Goal: Find contact information: Find contact information

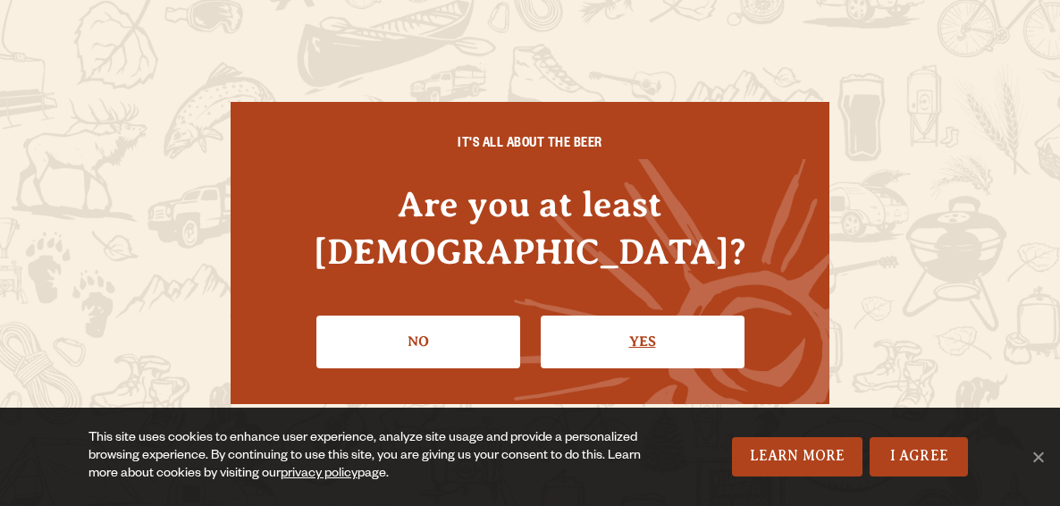
click at [592, 318] on link "Yes" at bounding box center [643, 342] width 204 height 52
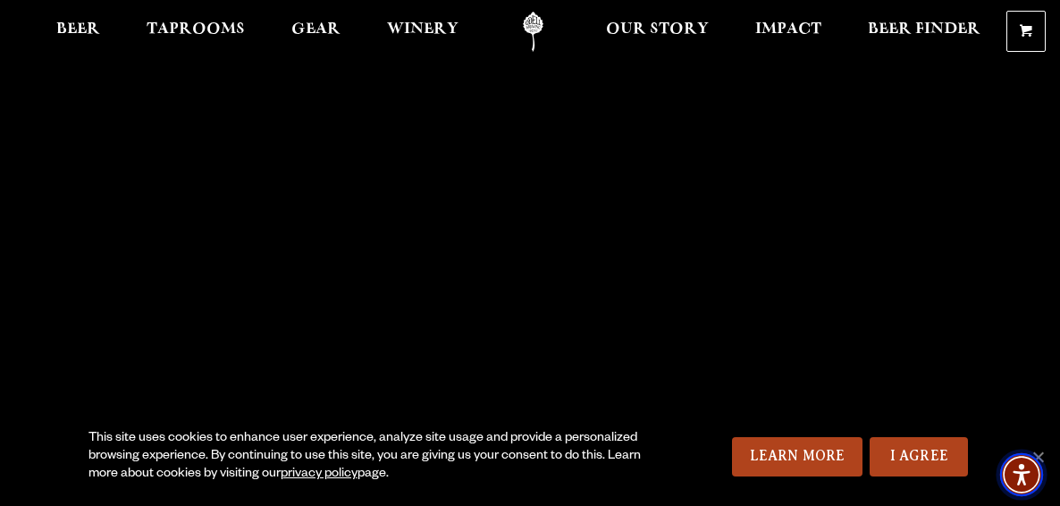
click at [1042, 453] on img "Accessibility Menu" at bounding box center [1021, 474] width 43 height 43
click at [915, 462] on link "I Agree" at bounding box center [919, 456] width 98 height 39
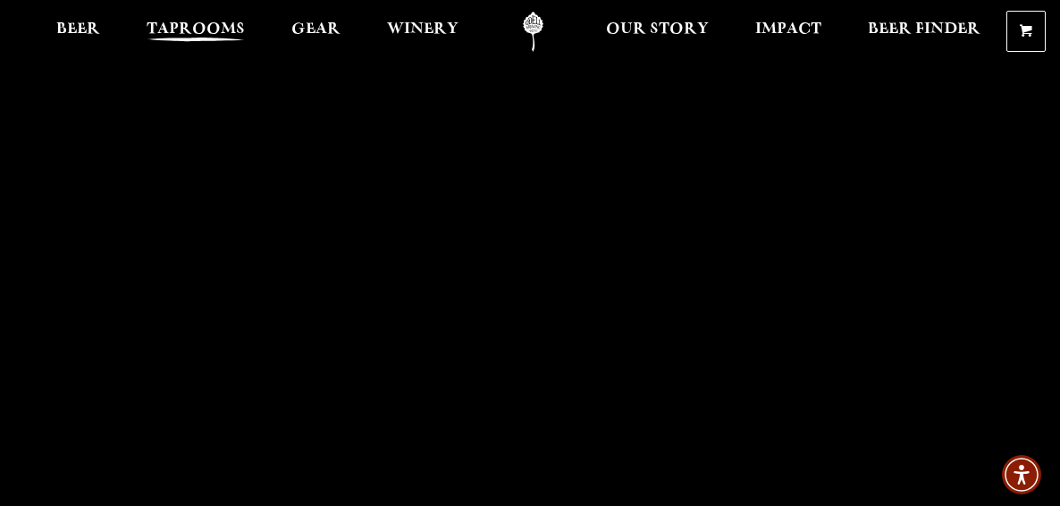
click at [186, 23] on span "Taprooms" at bounding box center [196, 29] width 98 height 14
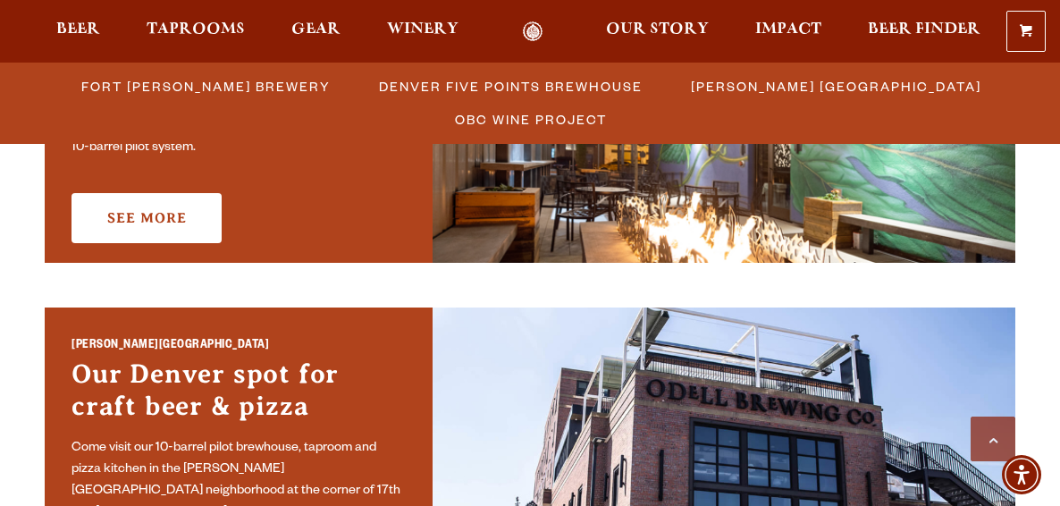
scroll to position [1157, 0]
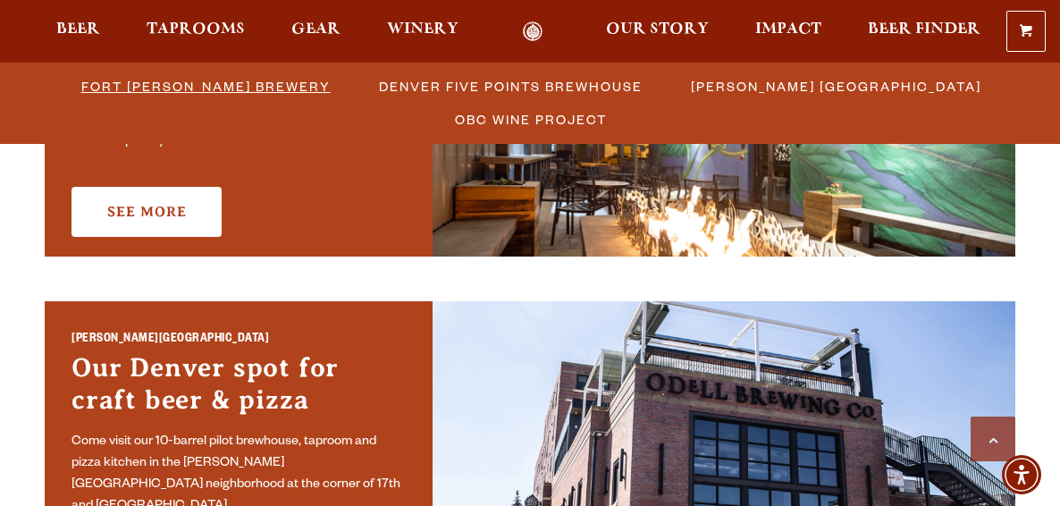
click at [249, 89] on span "Fort [PERSON_NAME] Brewery" at bounding box center [205, 86] width 249 height 26
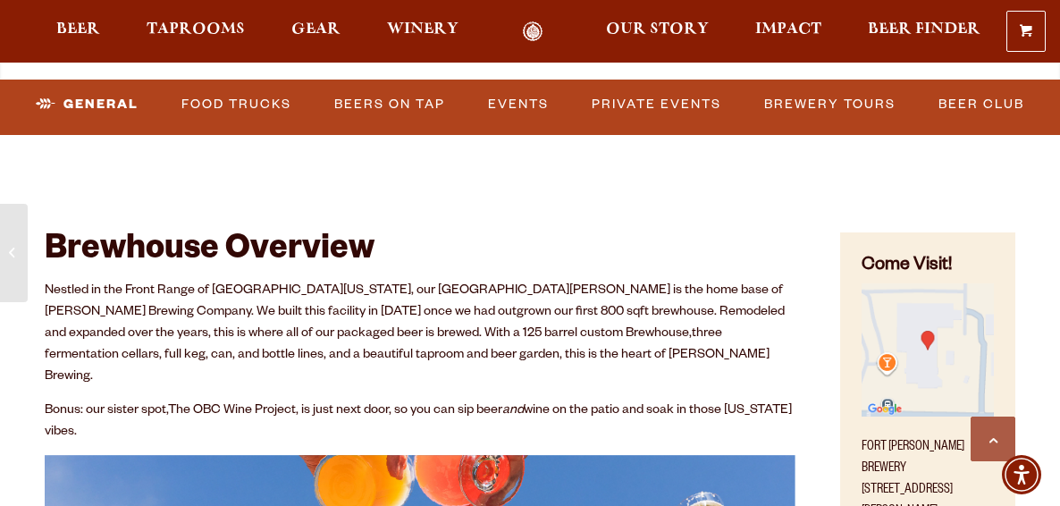
scroll to position [532, 0]
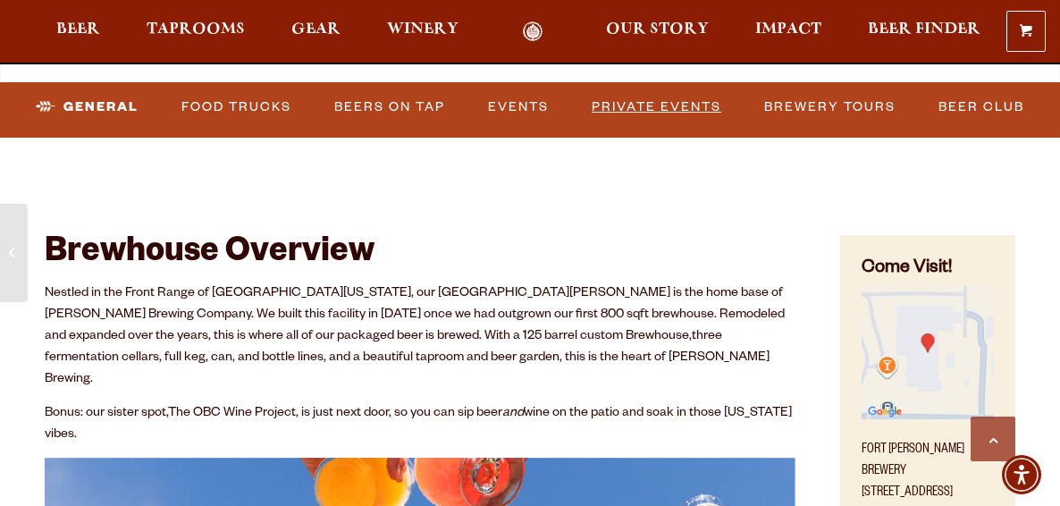
click at [658, 110] on link "Private Events" at bounding box center [657, 107] width 144 height 41
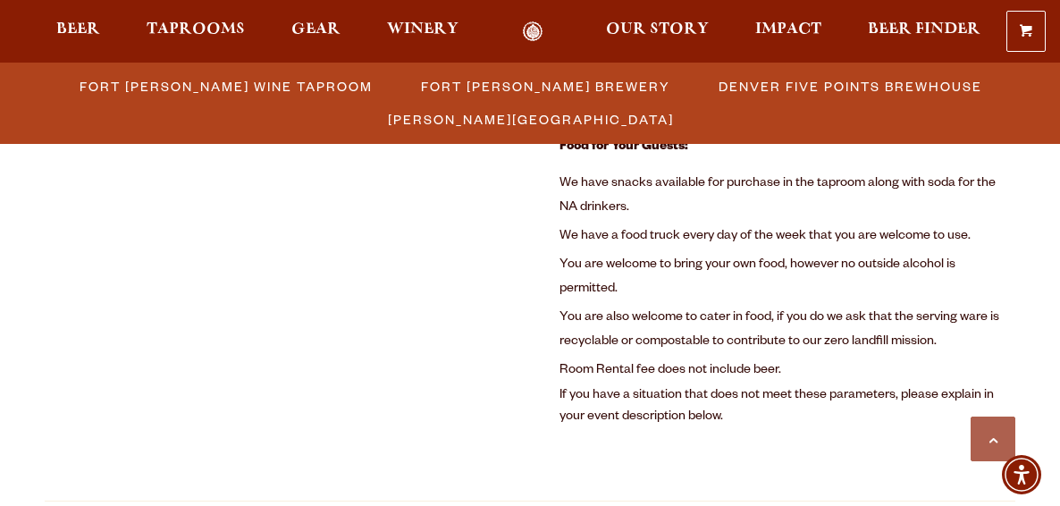
scroll to position [1309, 0]
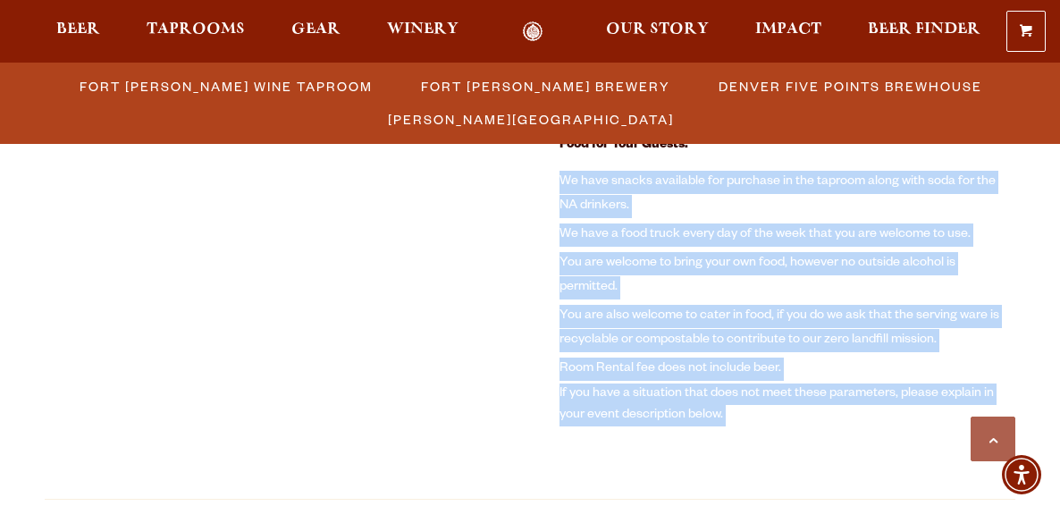
drag, startPoint x: 558, startPoint y: 300, endPoint x: 558, endPoint y: 183, distance: 117.1
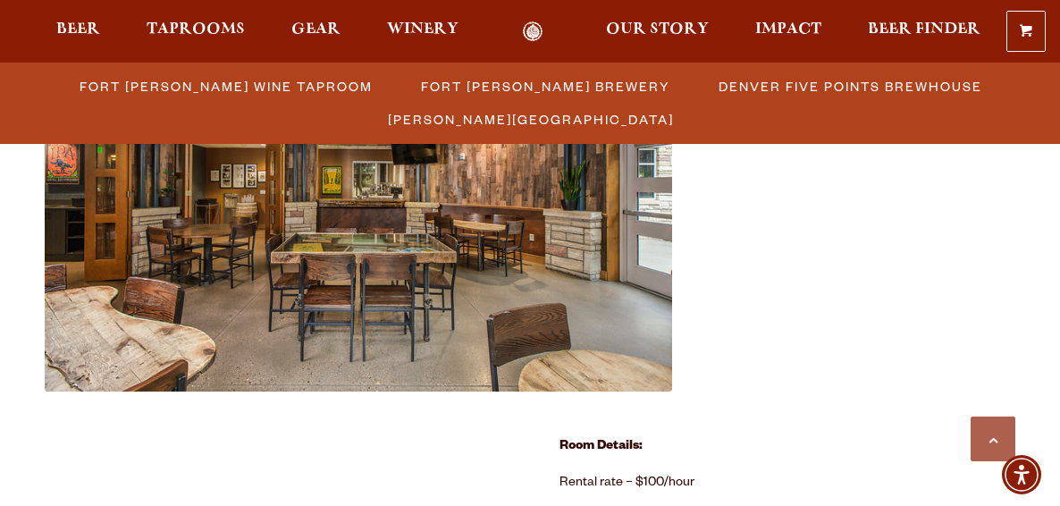
scroll to position [778, 0]
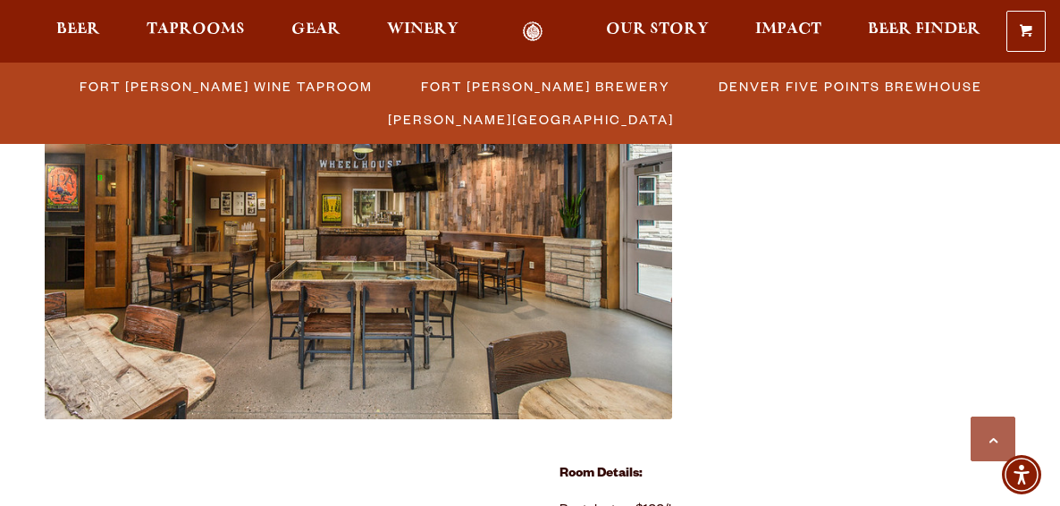
click at [370, 238] on img at bounding box center [359, 209] width 628 height 418
click at [366, 386] on link "2" at bounding box center [365, 390] width 13 height 13
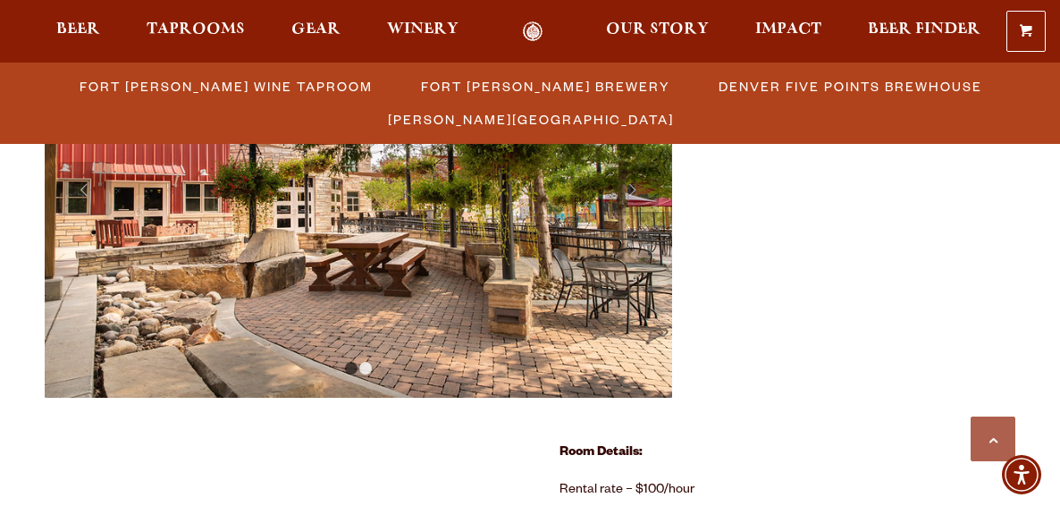
scroll to position [797, 0]
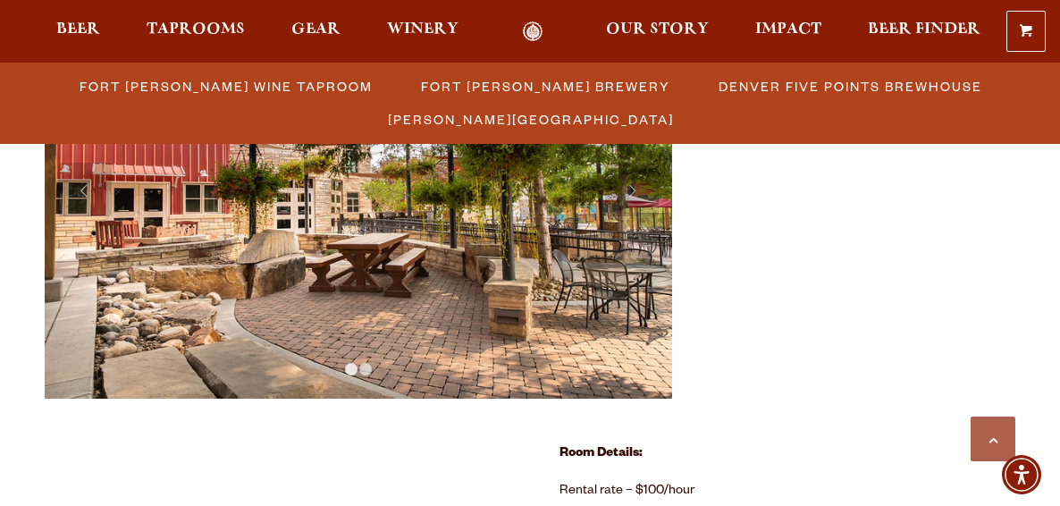
click at [351, 366] on link "1" at bounding box center [351, 369] width 13 height 13
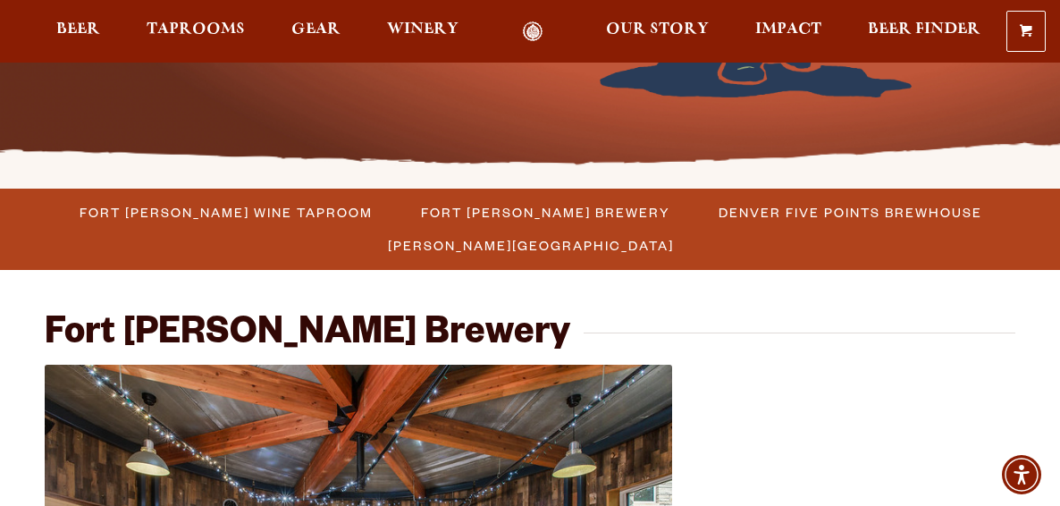
scroll to position [396, 0]
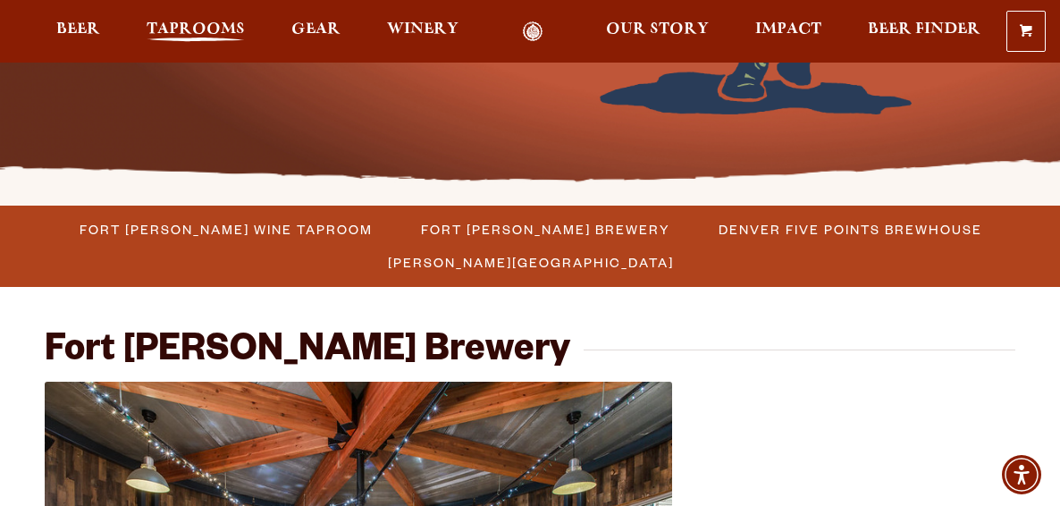
click at [198, 30] on span "Taprooms" at bounding box center [196, 29] width 98 height 14
click at [522, 228] on span "Fort [PERSON_NAME] Brewery" at bounding box center [545, 229] width 249 height 26
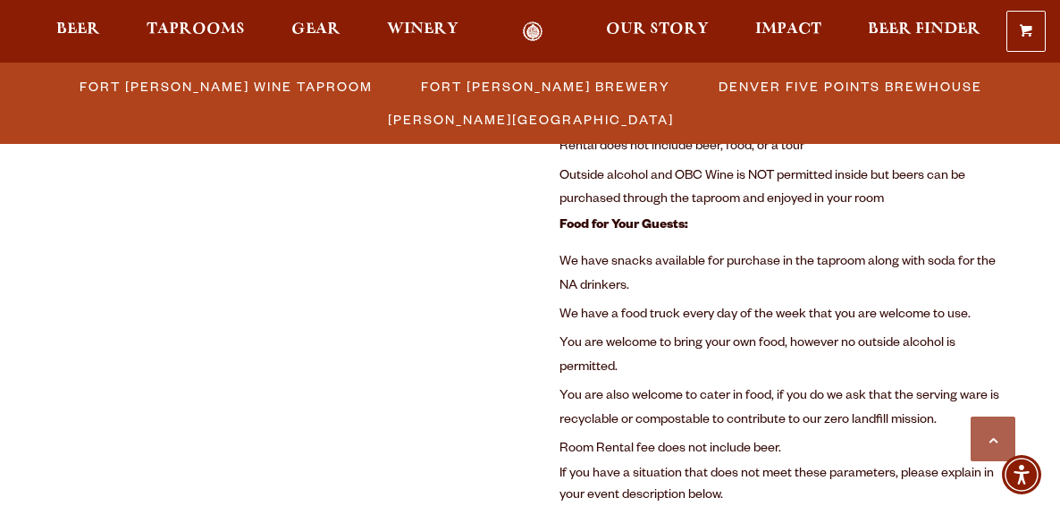
scroll to position [996, 0]
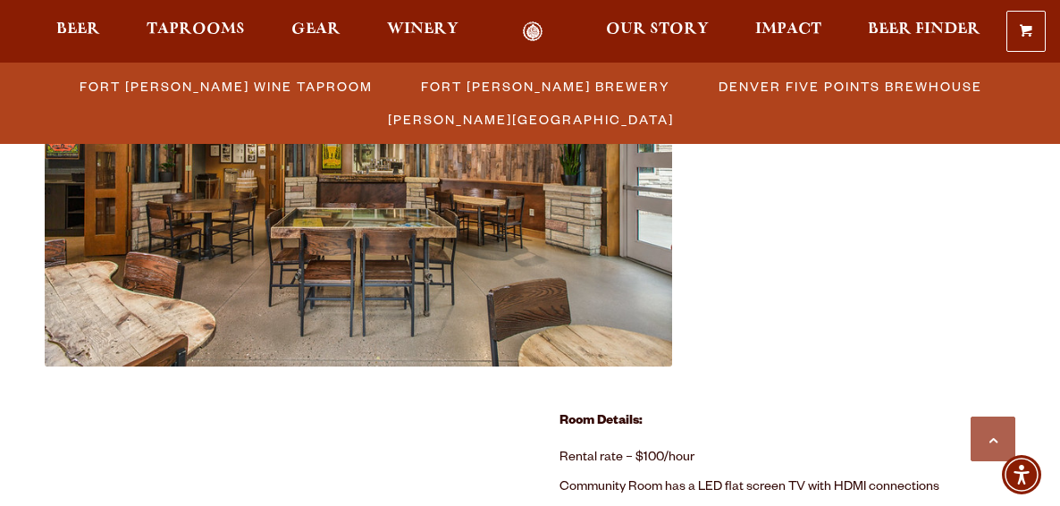
scroll to position [993, 0]
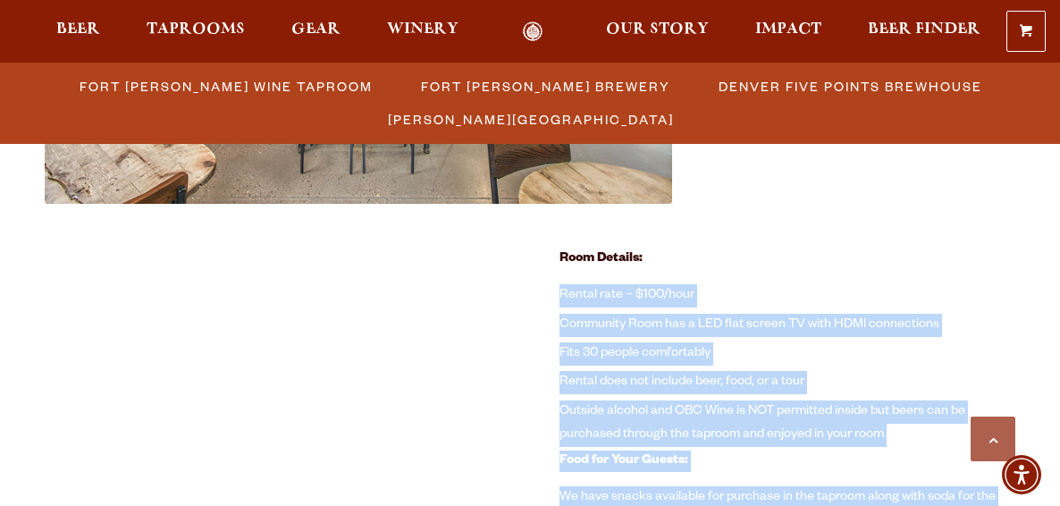
drag, startPoint x: 540, startPoint y: 286, endPoint x: 561, endPoint y: 283, distance: 20.9
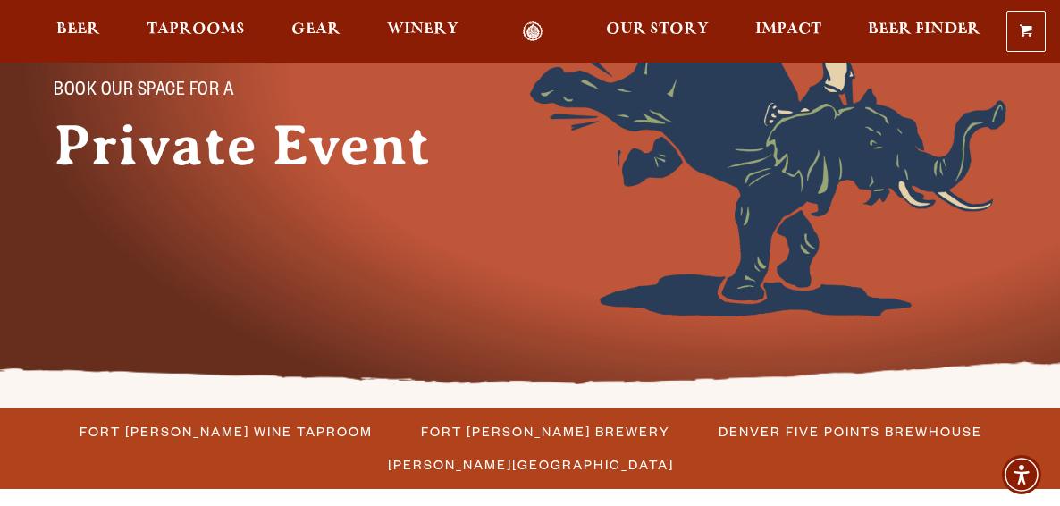
scroll to position [8, 0]
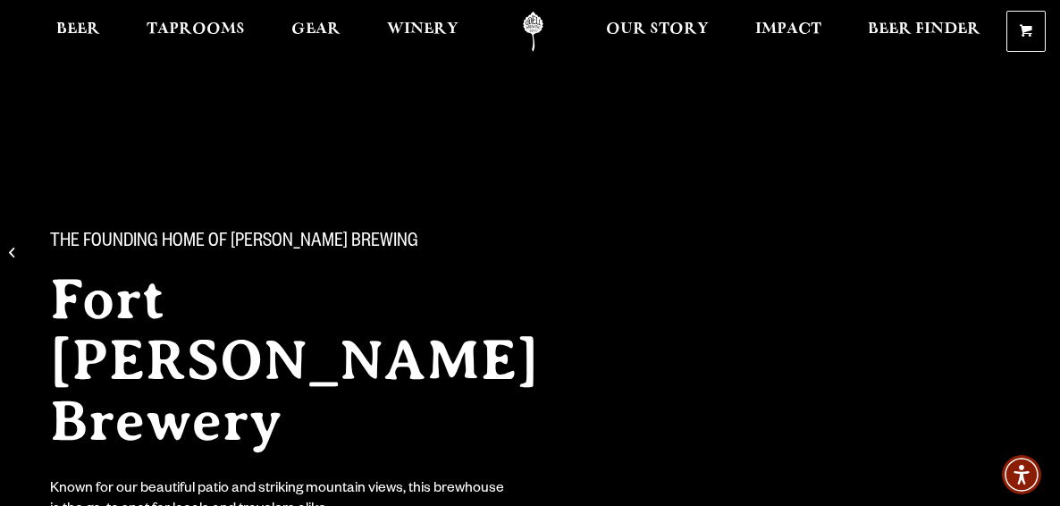
click at [551, 322] on h2 "Fort [PERSON_NAME] Brewery" at bounding box center [329, 360] width 558 height 182
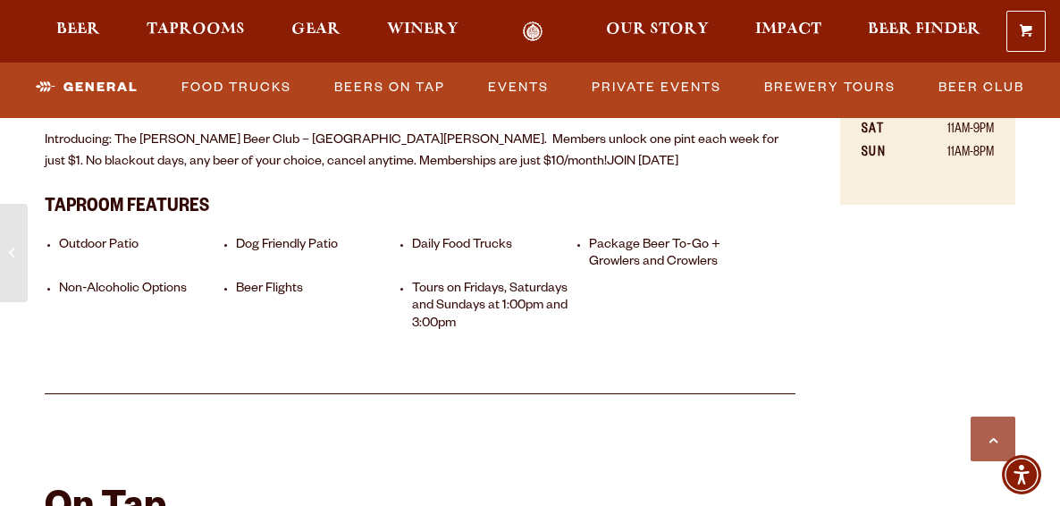
scroll to position [1216, 0]
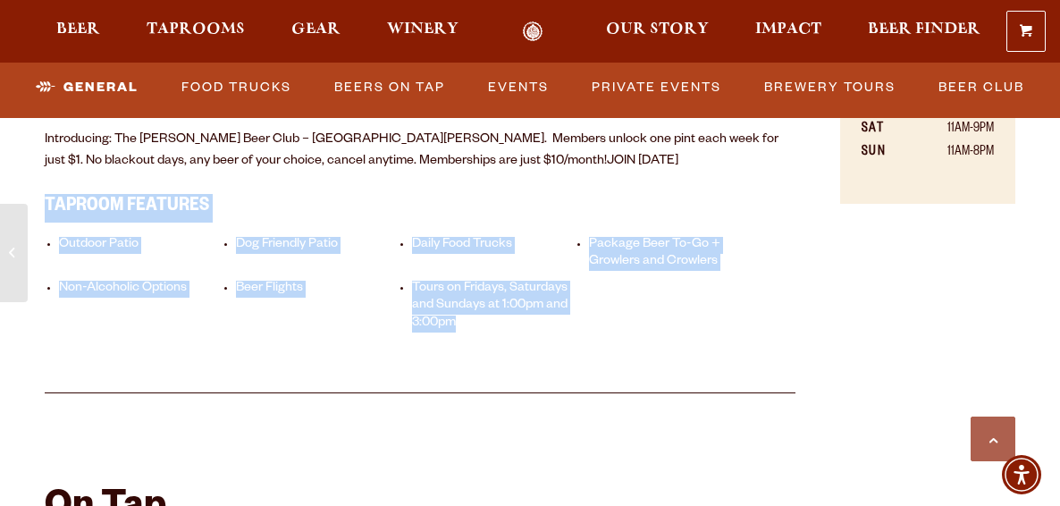
drag, startPoint x: 536, startPoint y: 309, endPoint x: 35, endPoint y: 173, distance: 519.9
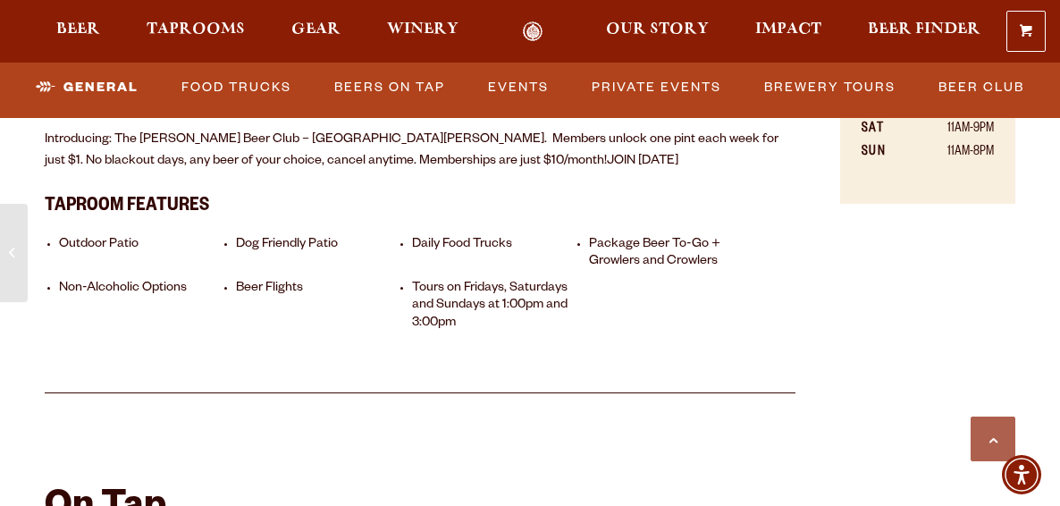
click at [299, 185] on h3 "Taproom Features" at bounding box center [420, 204] width 751 height 38
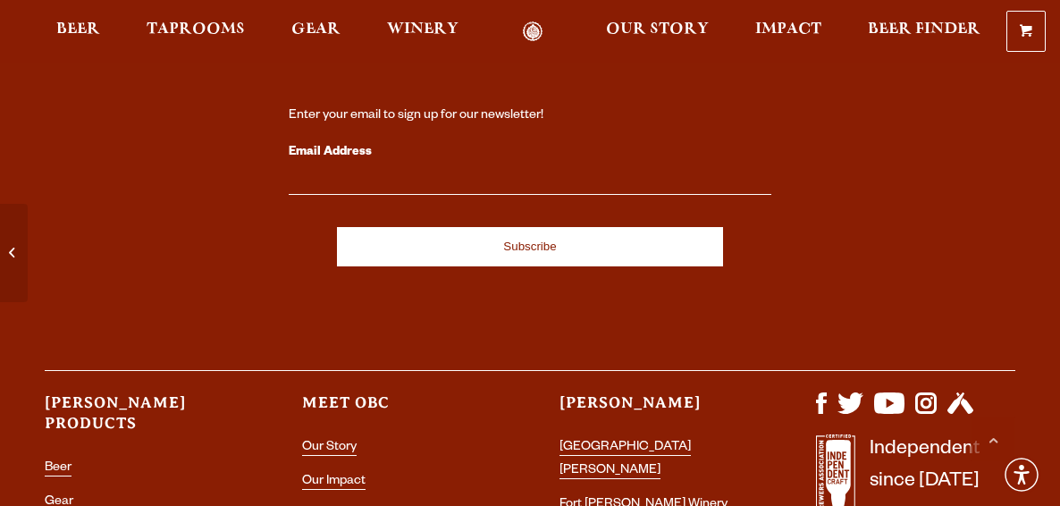
scroll to position [7983, 0]
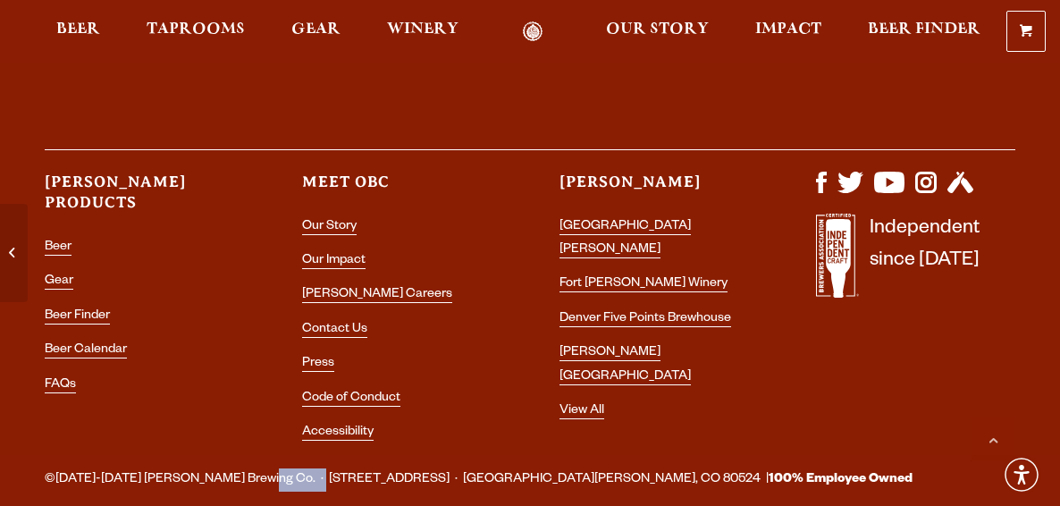
drag, startPoint x: 242, startPoint y: 393, endPoint x: 300, endPoint y: 397, distance: 58.2
click at [300, 468] on span "©1989-2024 Odell Brewing Co. · 800 East Lincoln Ave. · Fort Collins, CO 80524 |…" at bounding box center [479, 479] width 868 height 23
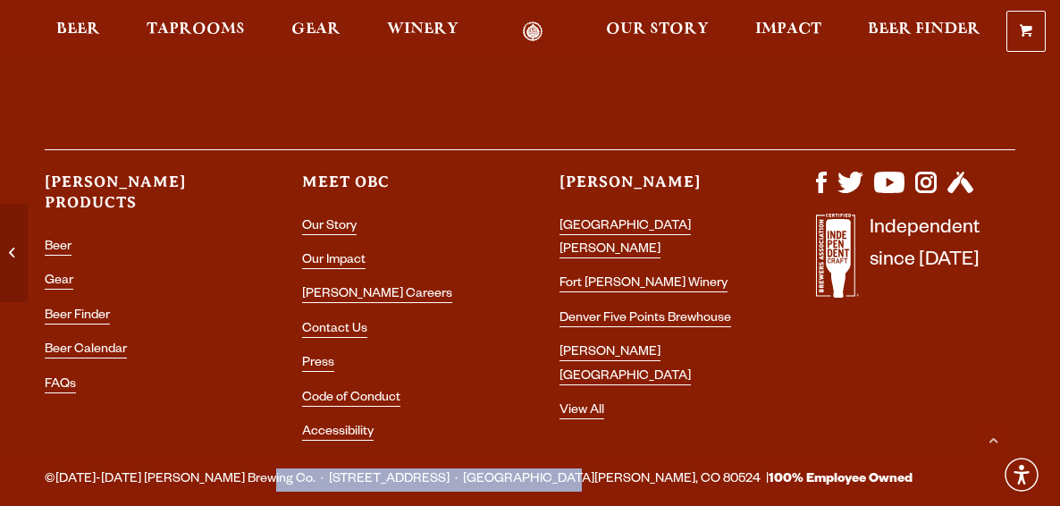
drag, startPoint x: 233, startPoint y: 392, endPoint x: 496, endPoint y: 401, distance: 263.0
click at [496, 468] on span "©1989-2024 Odell Brewing Co. · 800 East Lincoln Ave. · Fort Collins, CO 80524 |…" at bounding box center [479, 479] width 868 height 23
copy span "800 East Lincoln Ave. · Fort Collins, CO 80524"
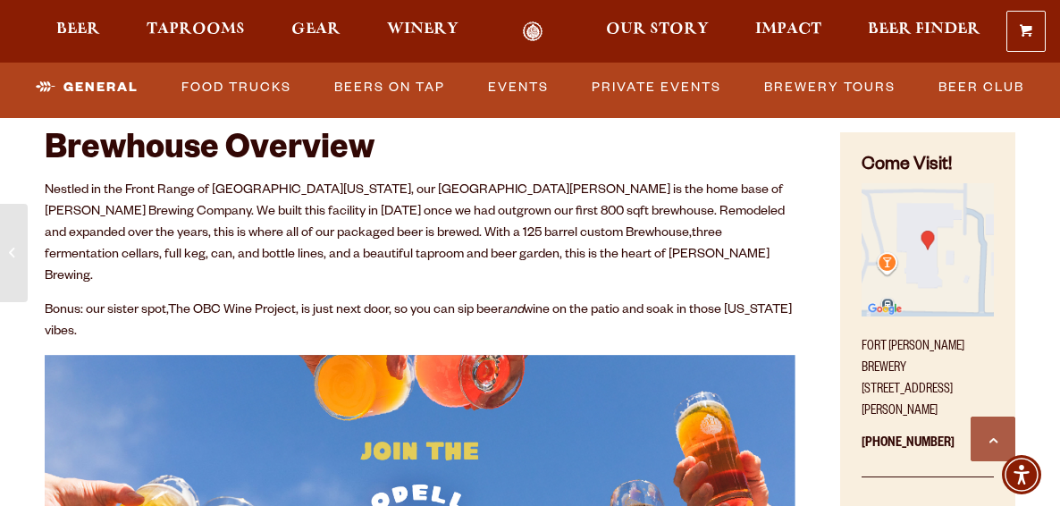
scroll to position [638, 0]
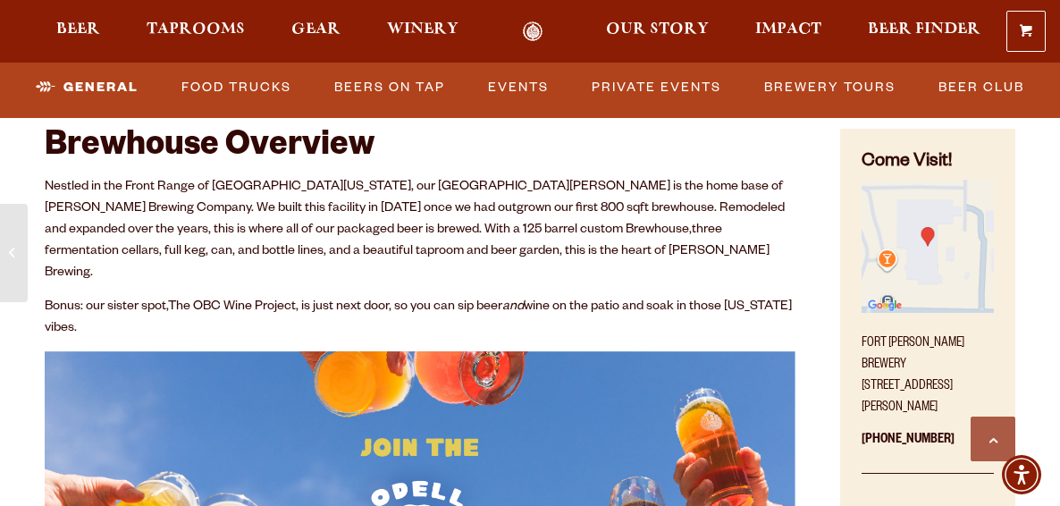
click at [953, 420] on p "970-498-9070" at bounding box center [928, 446] width 132 height 55
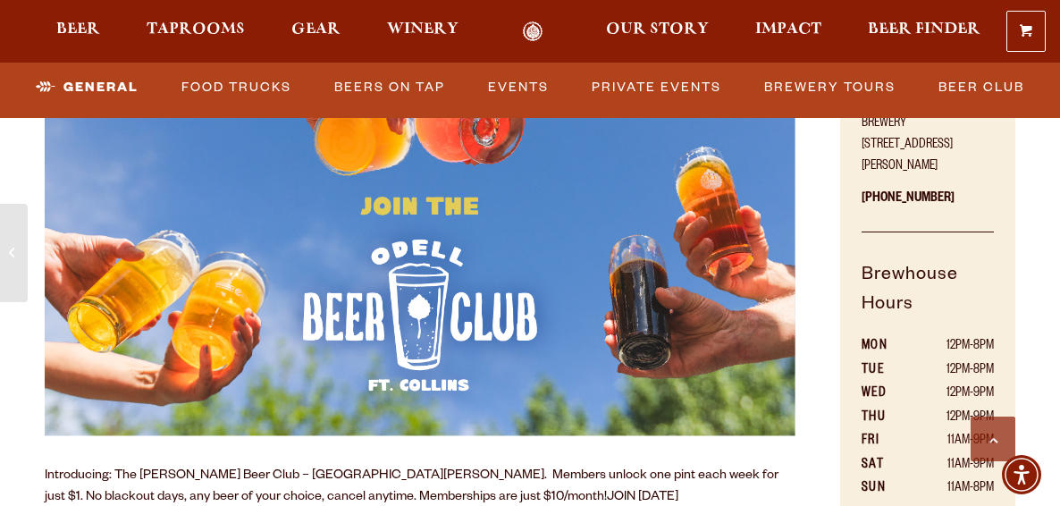
scroll to position [752, 0]
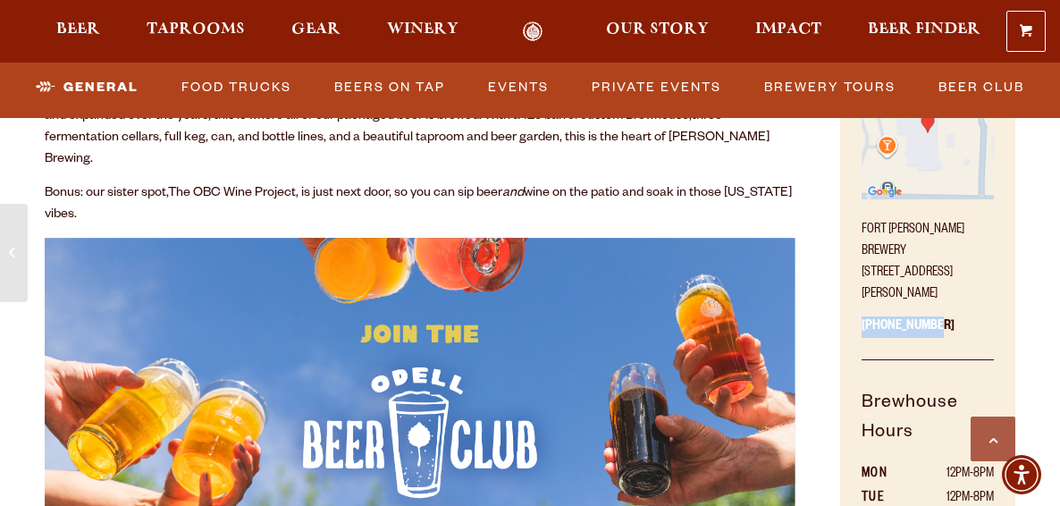
drag, startPoint x: 943, startPoint y: 302, endPoint x: 841, endPoint y: 307, distance: 102.0
click at [841, 307] on div "Come Visit! Fort Collins Brewery 800 East Lincoln Avenue Fort Collins, CO 80524…" at bounding box center [927, 341] width 175 height 653
copy p "970-498-9070"
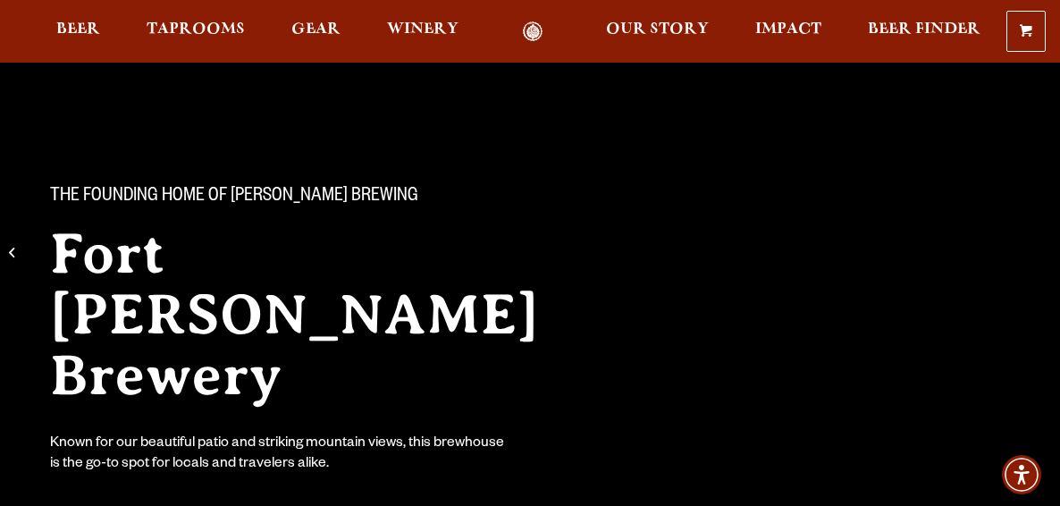
scroll to position [44, 0]
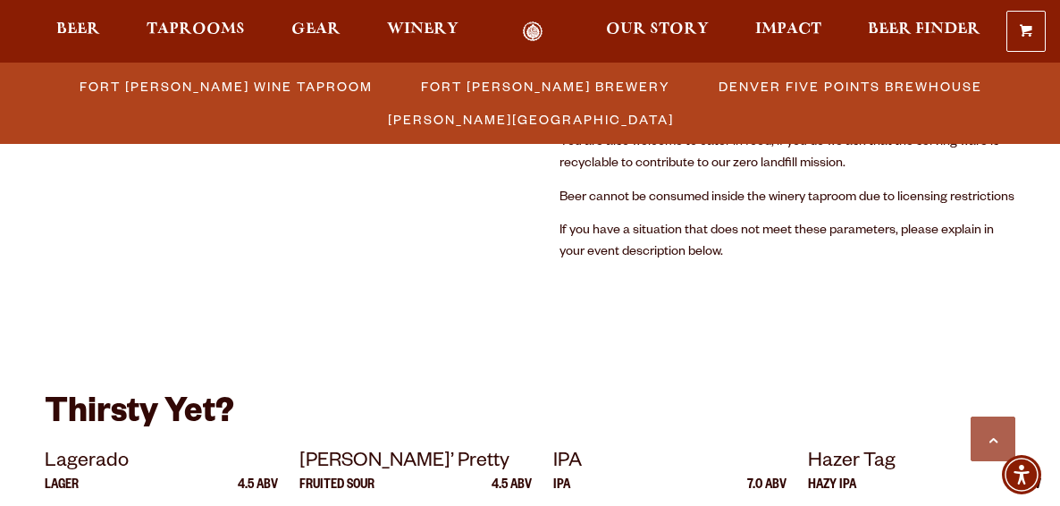
scroll to position [4211, 0]
